Goal: Obtain resource: Obtain resource

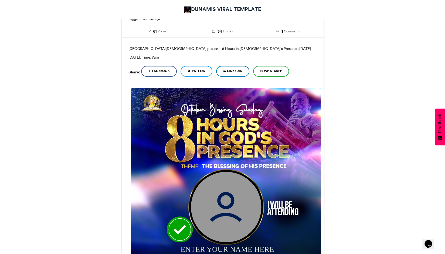
scroll to position [104, 0]
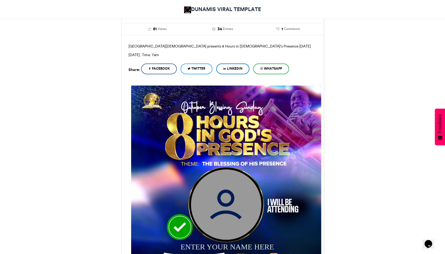
click at [218, 147] on img at bounding box center [226, 180] width 190 height 190
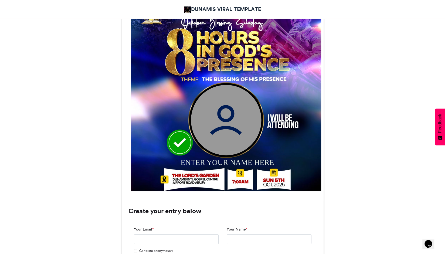
scroll to position [188, 0]
click at [220, 161] on div "ENTER YOUR NAME HERE" at bounding box center [230, 161] width 101 height 11
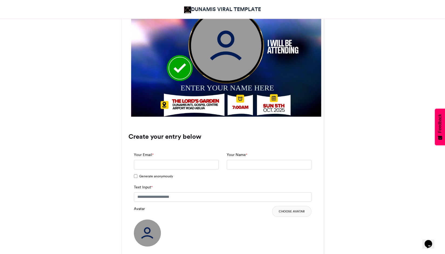
scroll to position [263, 0]
click at [180, 163] on input "Your Email *" at bounding box center [176, 164] width 85 height 10
type input "**********"
click at [160, 198] on input "Text Input *" at bounding box center [222, 197] width 177 height 10
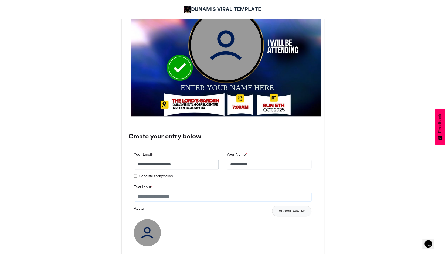
type input "**********"
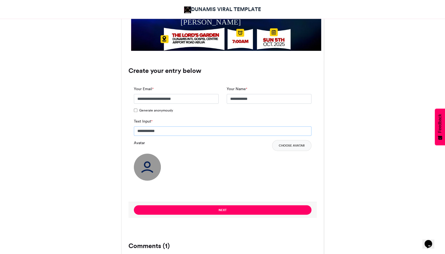
scroll to position [328, 0]
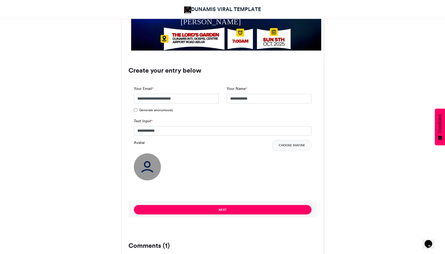
click at [148, 161] on img at bounding box center [147, 166] width 27 height 27
click at [143, 165] on img at bounding box center [147, 166] width 27 height 27
click at [292, 146] on button "Choose Avatar" at bounding box center [291, 145] width 39 height 11
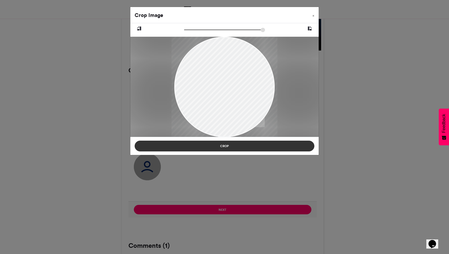
click at [259, 147] on button "Crop" at bounding box center [225, 145] width 180 height 11
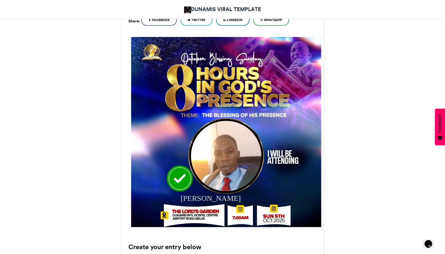
scroll to position [151, 0]
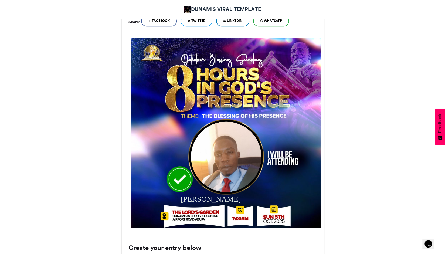
click at [242, 46] on img at bounding box center [226, 132] width 190 height 190
click at [297, 49] on img at bounding box center [226, 132] width 190 height 190
click at [275, 62] on img at bounding box center [226, 132] width 190 height 190
click at [377, 74] on div "EIGHT HOURS IN HIS PRESENCE DUNAMIS VIRAL TEMPLATE 59 mins ago 61 Views" at bounding box center [222, 229] width 445 height 614
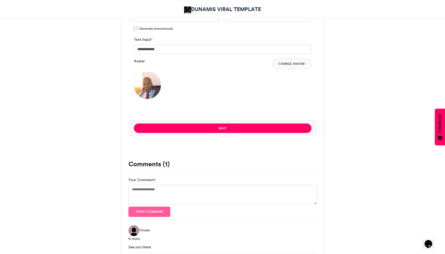
scroll to position [479, 0]
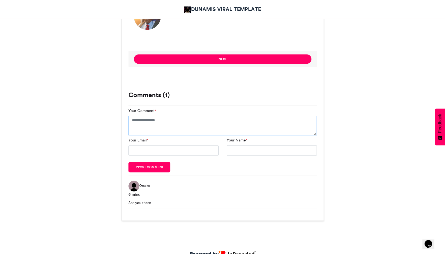
click at [183, 124] on textarea "Your Comment *" at bounding box center [222, 125] width 188 height 19
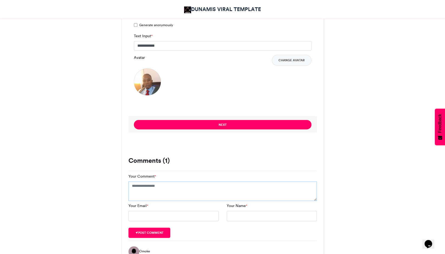
scroll to position [413, 0]
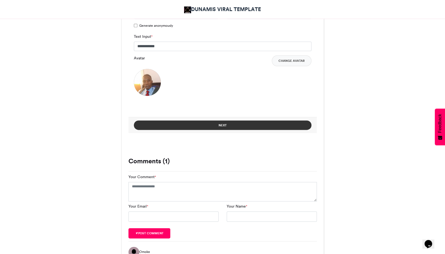
click at [201, 126] on button "Next" at bounding box center [222, 124] width 177 height 9
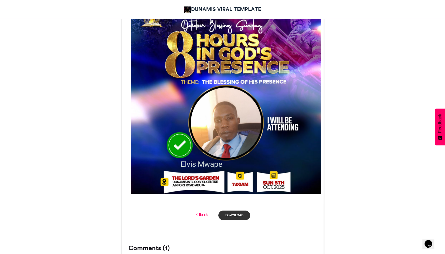
scroll to position [186, 0]
click at [239, 217] on link "Download" at bounding box center [234, 214] width 32 height 9
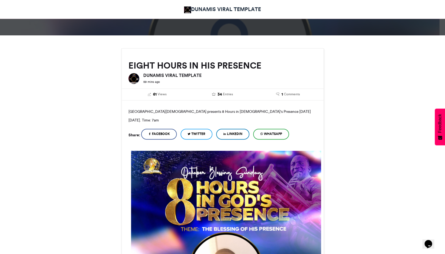
scroll to position [39, 0]
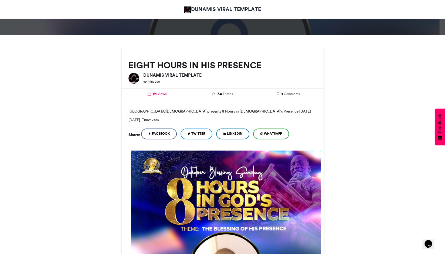
click at [150, 92] on icon at bounding box center [148, 93] width 3 height 3
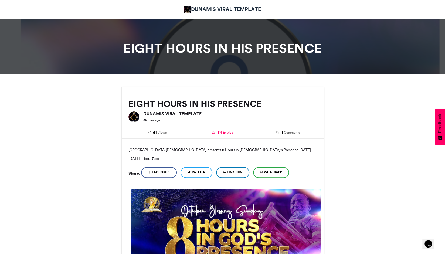
click at [217, 133] on link "34 Entries" at bounding box center [222, 133] width 57 height 6
